Goal: Transaction & Acquisition: Book appointment/travel/reservation

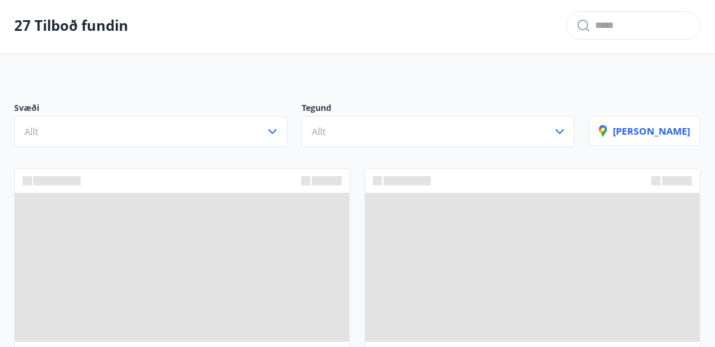
scroll to position [52, 0]
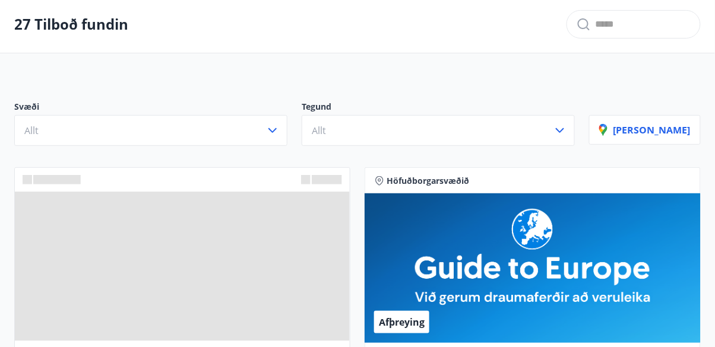
click at [347, 326] on span at bounding box center [182, 267] width 335 height 150
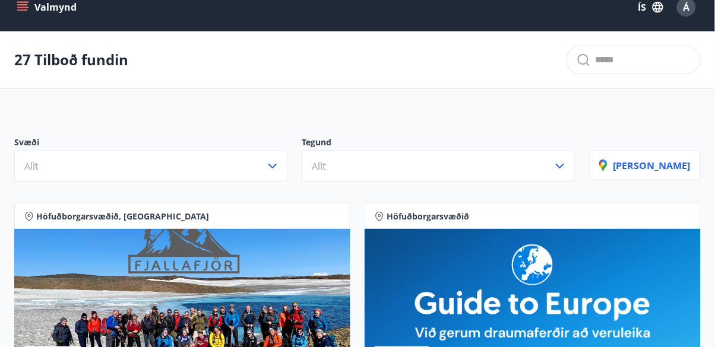
scroll to position [0, 0]
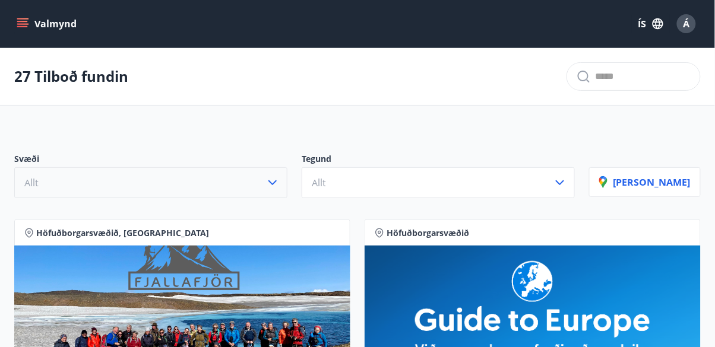
click at [280, 188] on icon "button" at bounding box center [273, 183] width 14 height 14
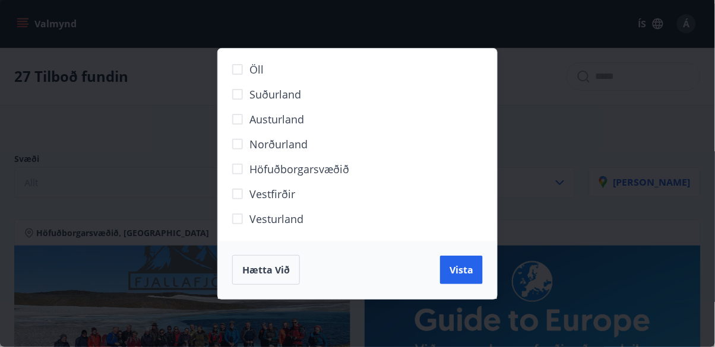
click at [338, 172] on span "Höfuðborgarsvæðið" at bounding box center [299, 169] width 100 height 15
click at [479, 272] on button "Vista" at bounding box center [461, 270] width 43 height 29
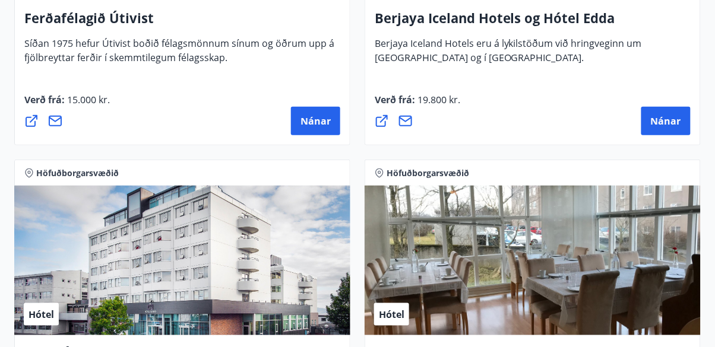
scroll to position [1156, 0]
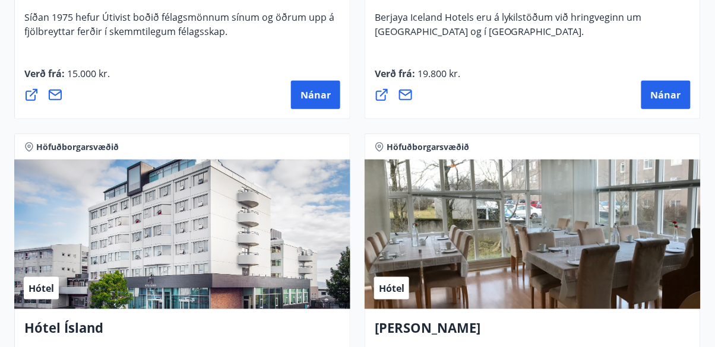
click at [166, 233] on div "Hótel" at bounding box center [182, 235] width 336 height 150
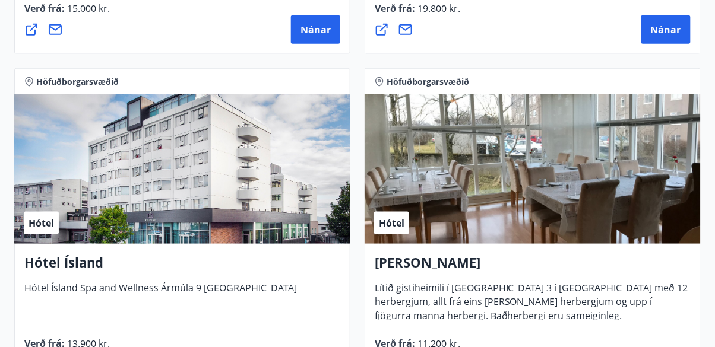
scroll to position [1234, 0]
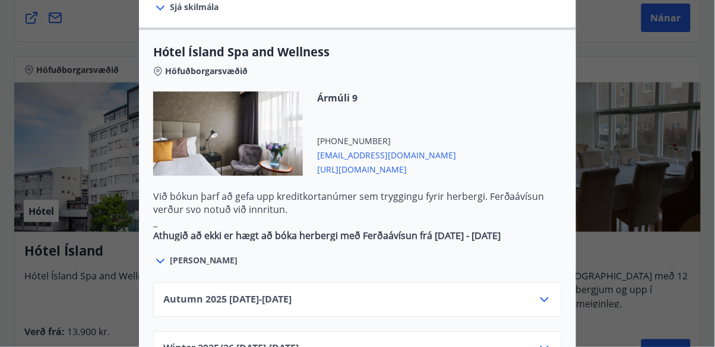
scroll to position [647, 0]
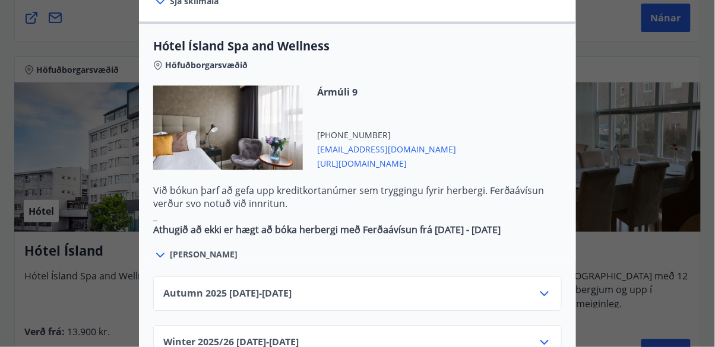
click at [475, 277] on div "Autumn [PHONE_NUMBER][DATE] - [DATE]" at bounding box center [357, 294] width 409 height 34
click at [546, 287] on icon at bounding box center [545, 294] width 14 height 14
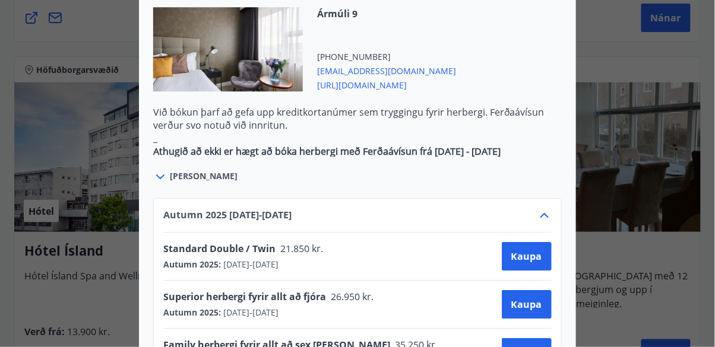
scroll to position [729, 0]
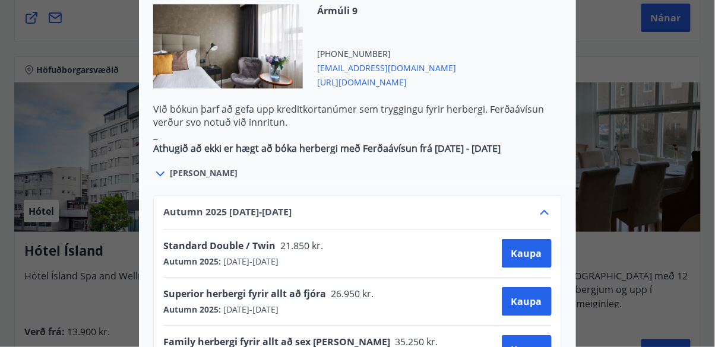
click at [692, 255] on div at bounding box center [357, 173] width 715 height 347
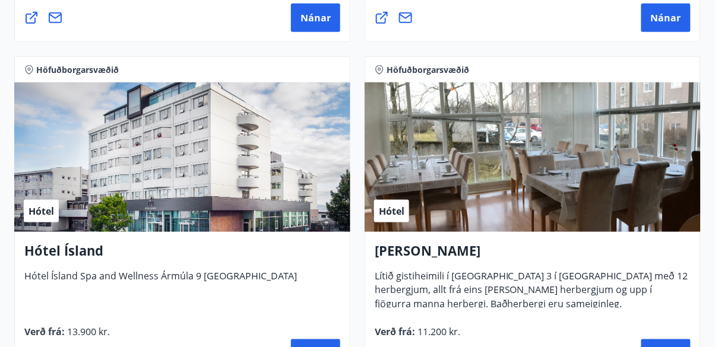
scroll to position [1291, 0]
